Goal: Task Accomplishment & Management: Use online tool/utility

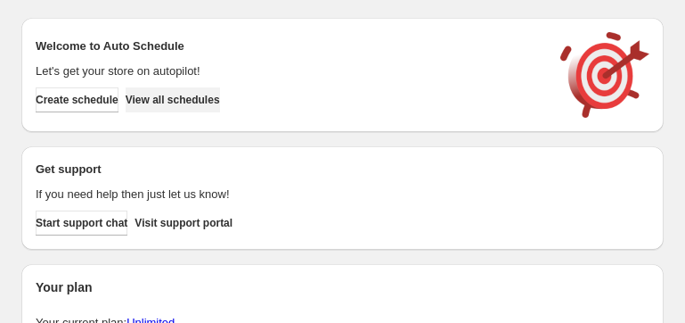
click at [200, 96] on span "View all schedules" at bounding box center [173, 100] width 94 height 14
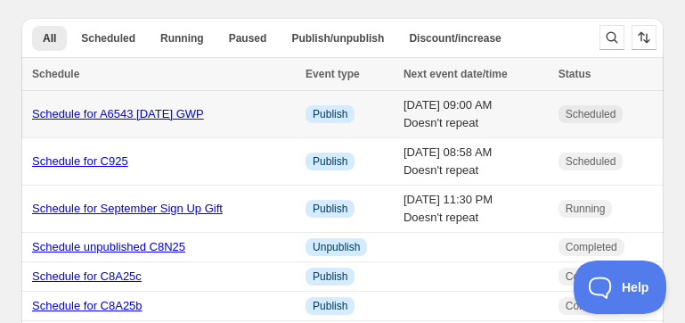
click at [127, 120] on div "Schedule for A6543 [DATE] GWP" at bounding box center [163, 114] width 263 height 18
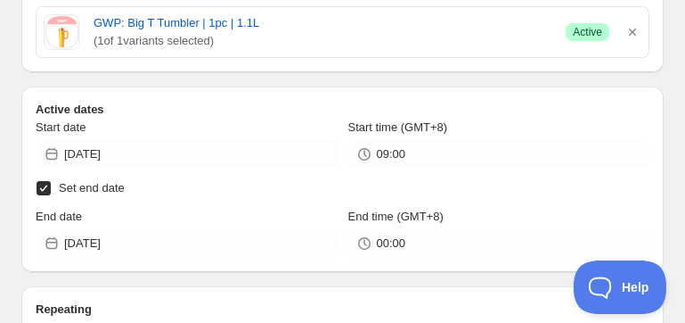
scroll to position [642, 0]
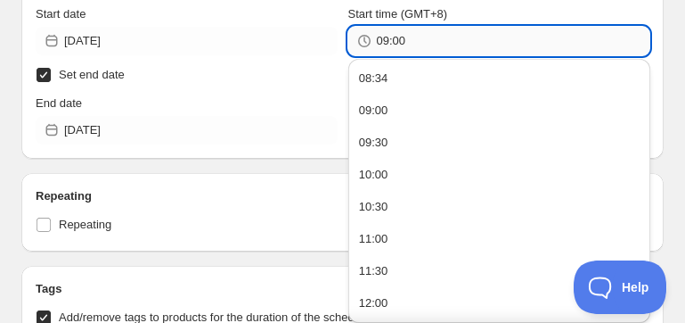
click at [389, 43] on input "09:00" at bounding box center [514, 41] width 274 height 29
drag, startPoint x: 397, startPoint y: 45, endPoint x: 408, endPoint y: 45, distance: 11.6
click at [408, 45] on input "08:00" at bounding box center [514, 41] width 274 height 29
type input "08:35"
click at [325, 6] on div "Start date" at bounding box center [187, 14] width 302 height 18
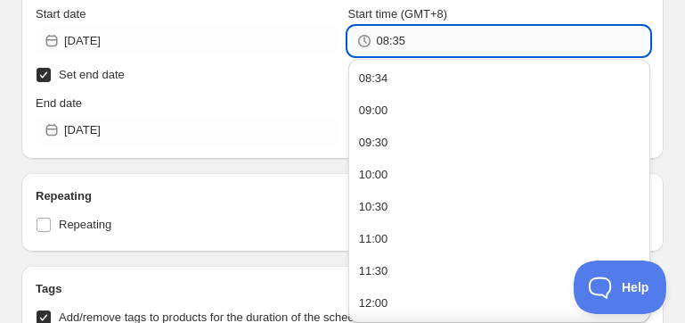
drag, startPoint x: 397, startPoint y: 44, endPoint x: 407, endPoint y: 44, distance: 10.7
click at [407, 44] on input "08:35" at bounding box center [514, 41] width 274 height 29
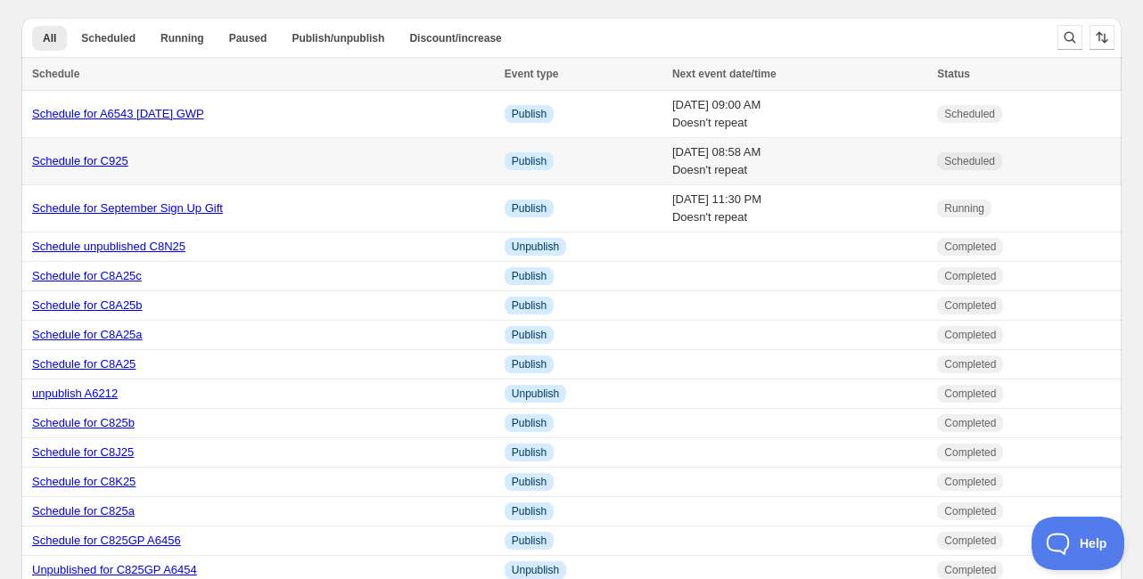
click at [104, 160] on link "Schedule for C925" at bounding box center [80, 160] width 96 height 13
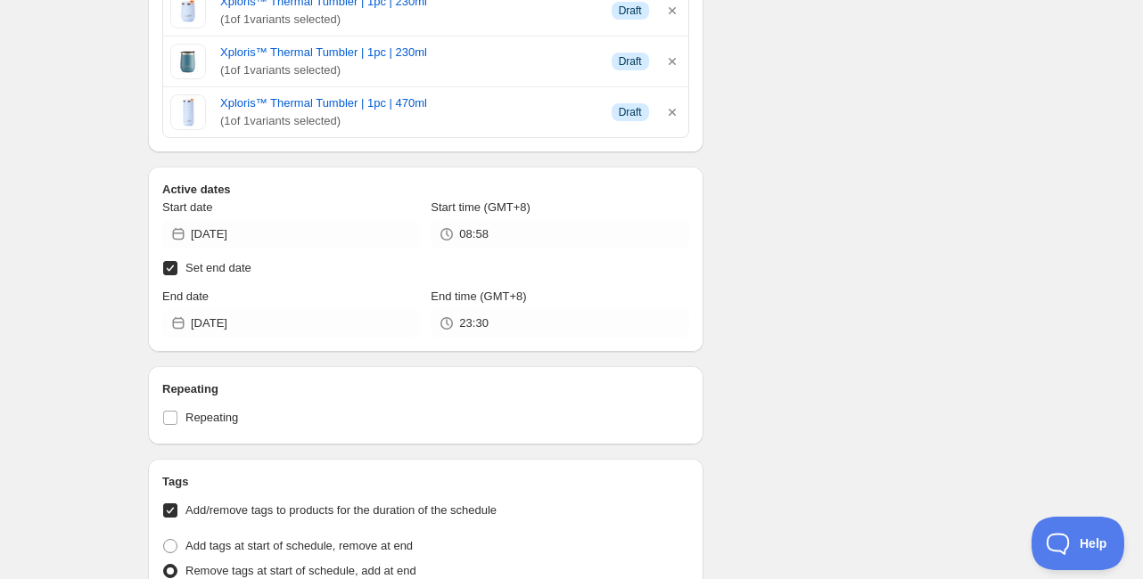
scroll to position [5135, 0]
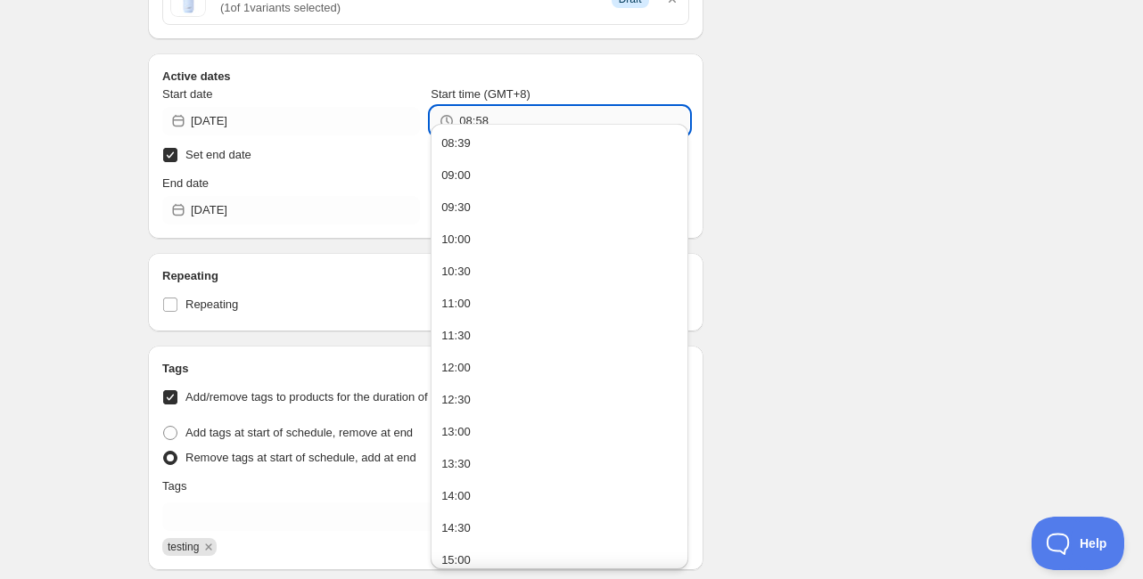
click at [490, 111] on input "08:58" at bounding box center [573, 121] width 229 height 29
type input "08:55"
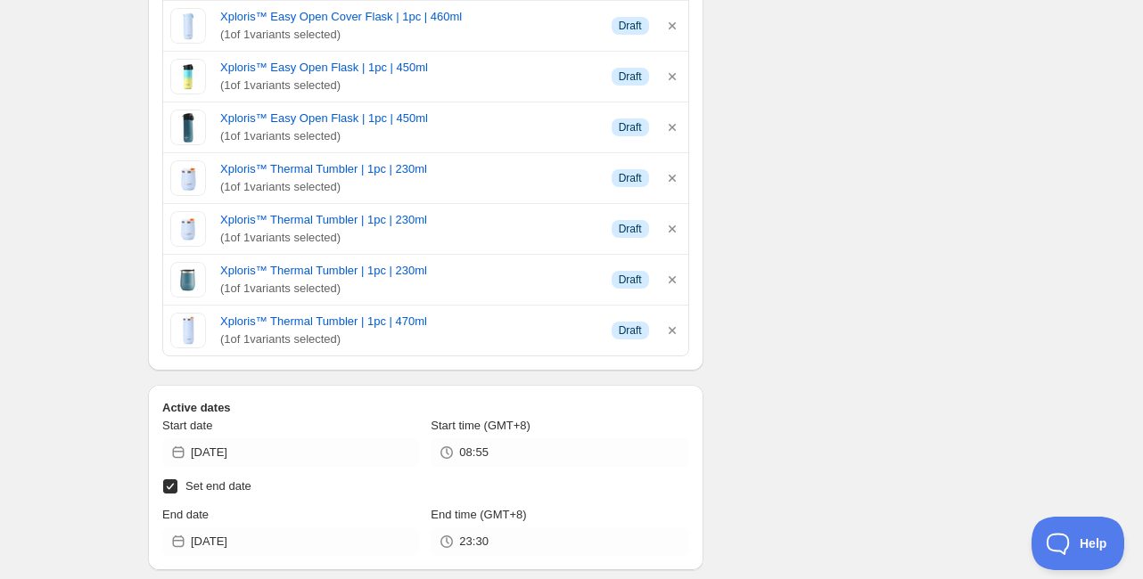
scroll to position [4778, 0]
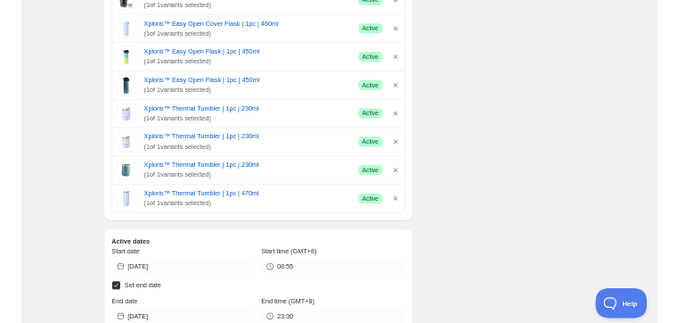
scroll to position [0, 0]
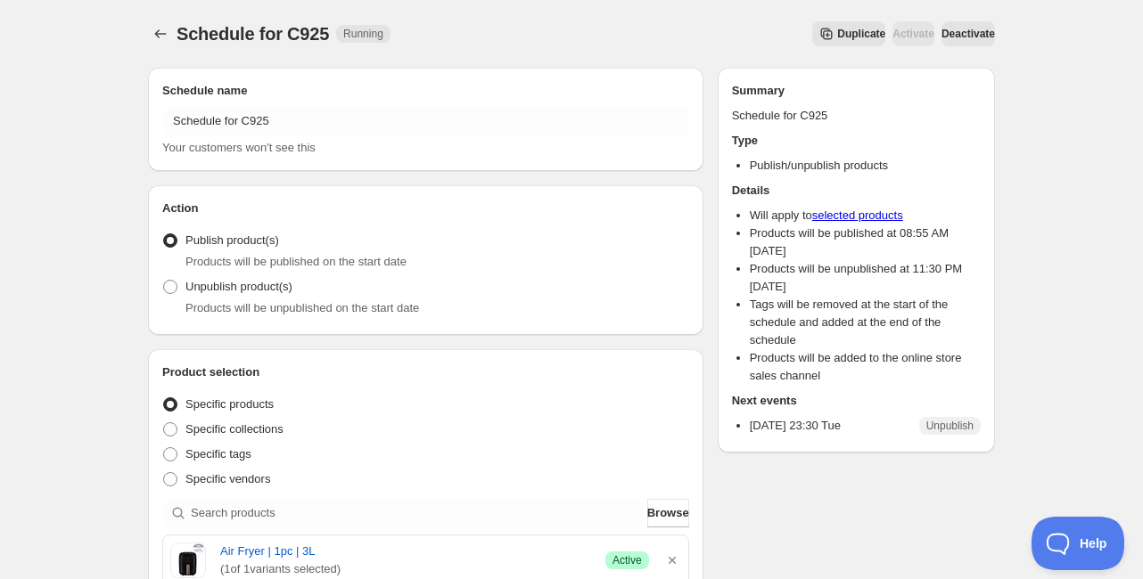
click at [437, 34] on div "Duplicate Activate Deactivate" at bounding box center [700, 33] width 590 height 25
click at [168, 36] on icon "Schedules" at bounding box center [161, 34] width 18 height 18
